Goal: Transaction & Acquisition: Book appointment/travel/reservation

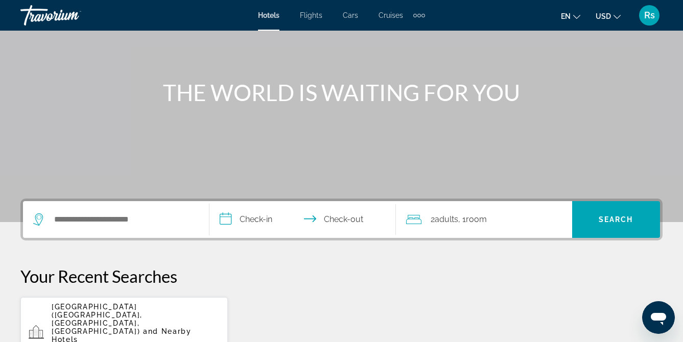
scroll to position [89, 0]
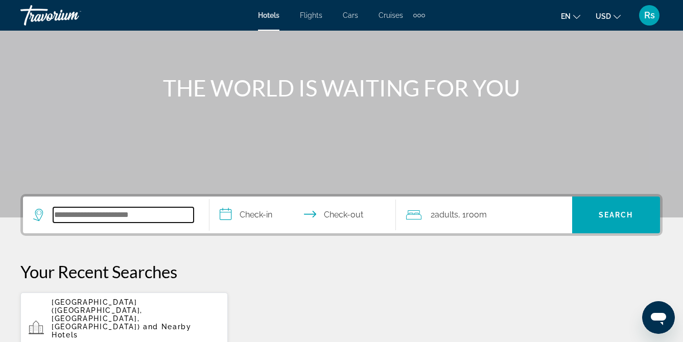
click at [93, 208] on input "Search hotel destination" at bounding box center [123, 214] width 140 height 15
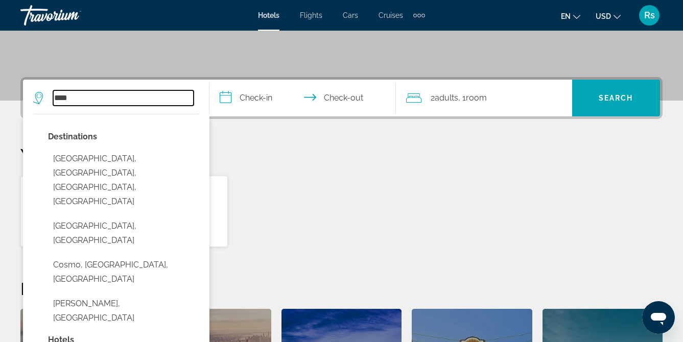
scroll to position [193, 0]
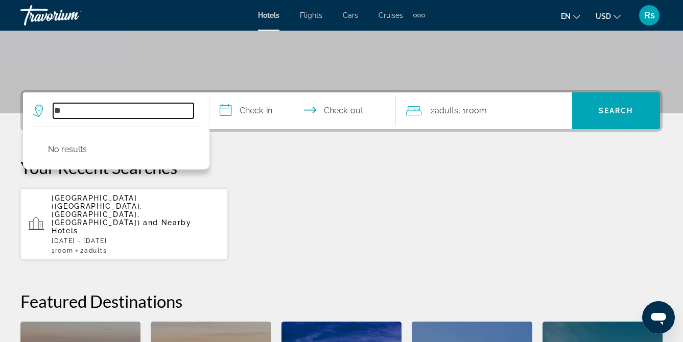
type input "*"
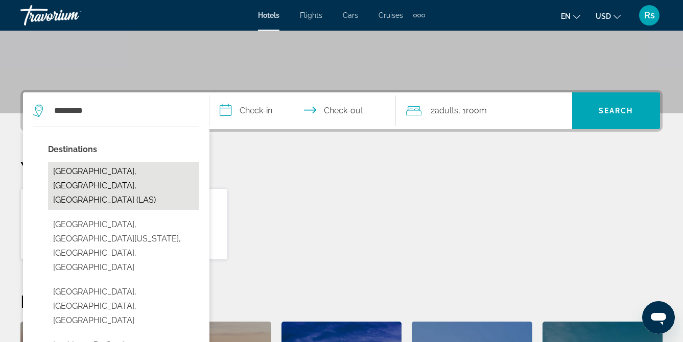
click at [84, 174] on button "[GEOGRAPHIC_DATA], [GEOGRAPHIC_DATA], [GEOGRAPHIC_DATA] (LAS)" at bounding box center [123, 186] width 151 height 48
type input "**********"
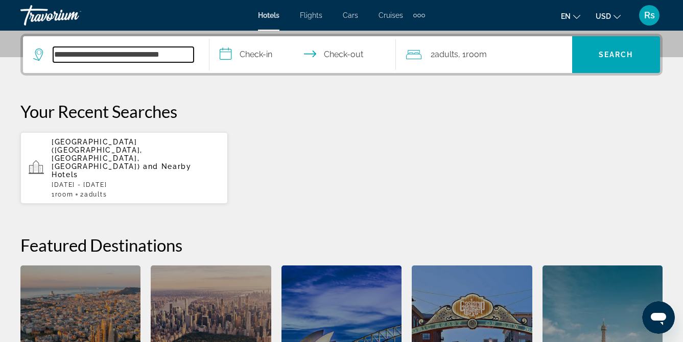
scroll to position [250, 0]
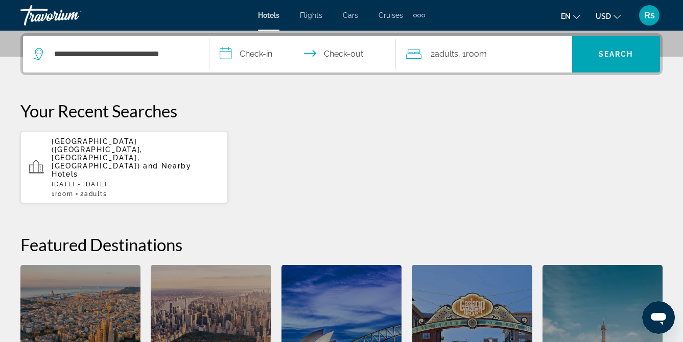
click at [256, 57] on input "**********" at bounding box center [304, 56] width 190 height 40
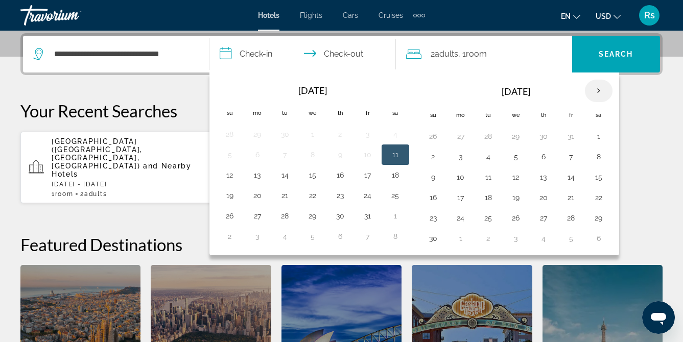
click at [598, 91] on th "Next month" at bounding box center [599, 91] width 28 height 22
click at [368, 220] on button "28" at bounding box center [367, 218] width 16 height 14
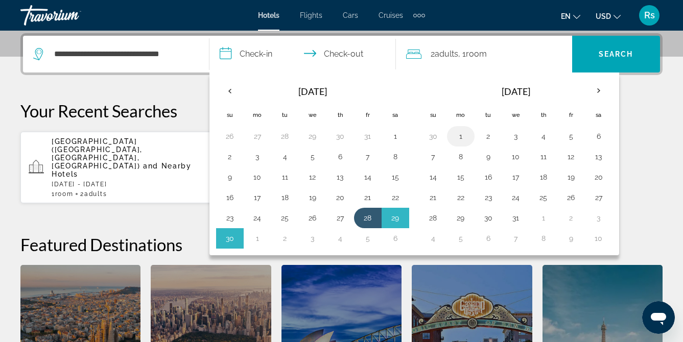
click at [458, 135] on button "1" at bounding box center [460, 136] width 16 height 14
type input "**********"
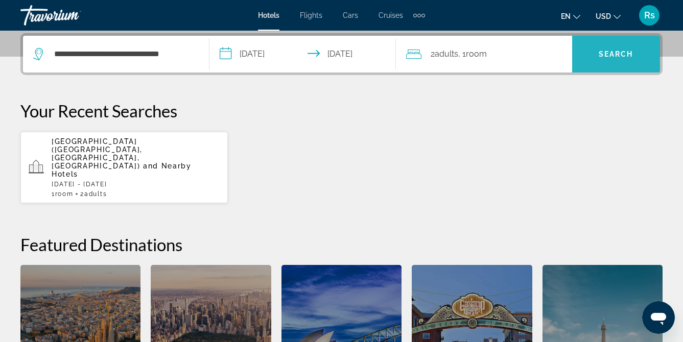
click at [602, 56] on span "Search" at bounding box center [615, 54] width 35 height 8
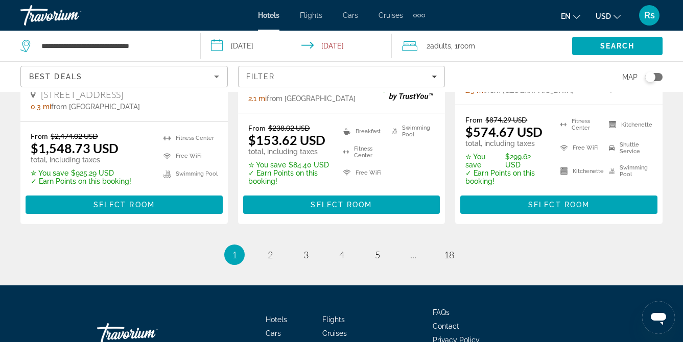
scroll to position [1545, 0]
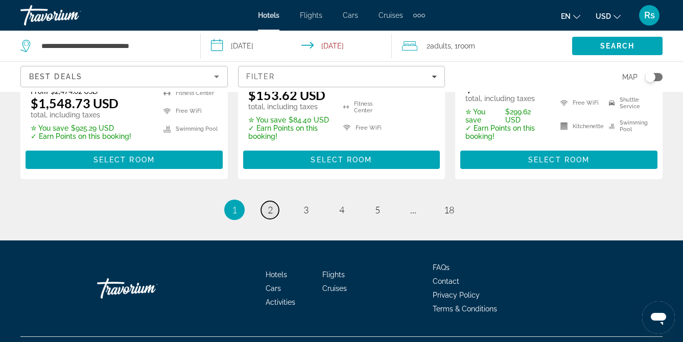
click at [271, 204] on span "2" at bounding box center [270, 209] width 5 height 11
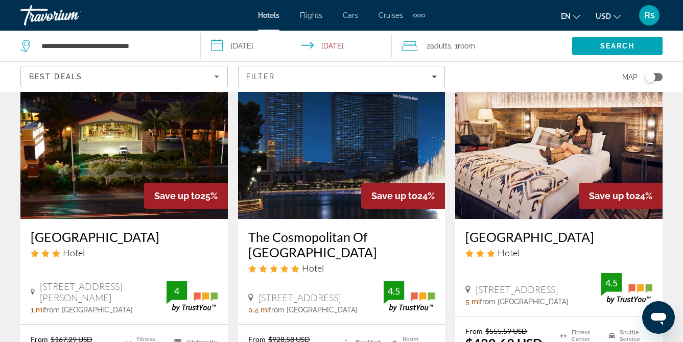
scroll to position [1294, 0]
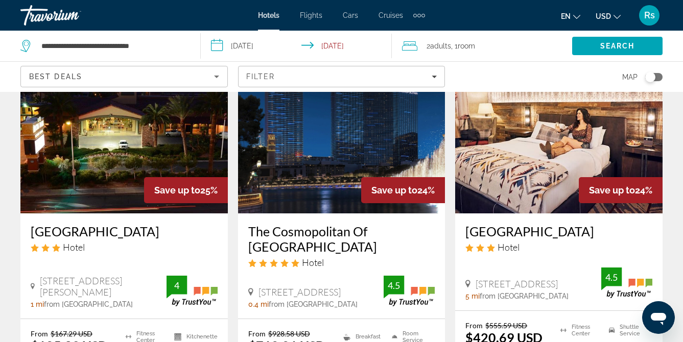
click at [332, 224] on h3 "The Cosmopolitan Of [GEOGRAPHIC_DATA]" at bounding box center [341, 239] width 187 height 31
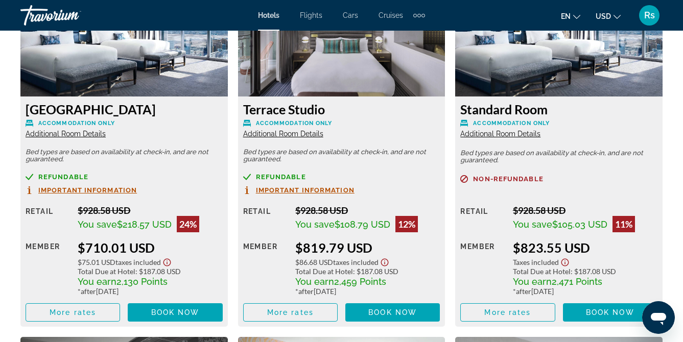
scroll to position [1609, 0]
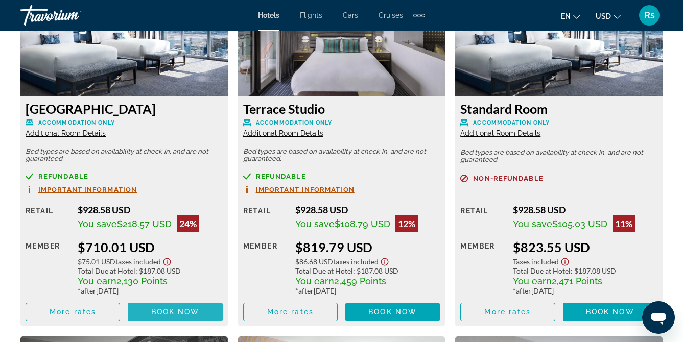
click at [166, 310] on span "Book now" at bounding box center [175, 312] width 49 height 8
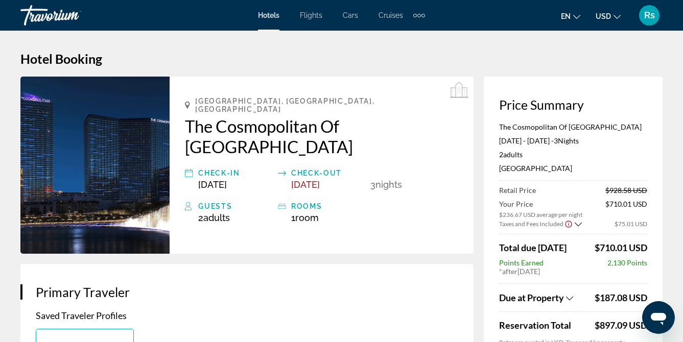
drag, startPoint x: 318, startPoint y: 118, endPoint x: 416, endPoint y: 15, distance: 142.3
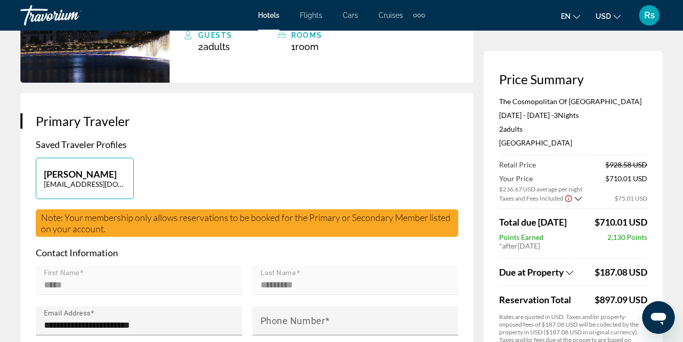
scroll to position [180, 0]
